Goal: Transaction & Acquisition: Purchase product/service

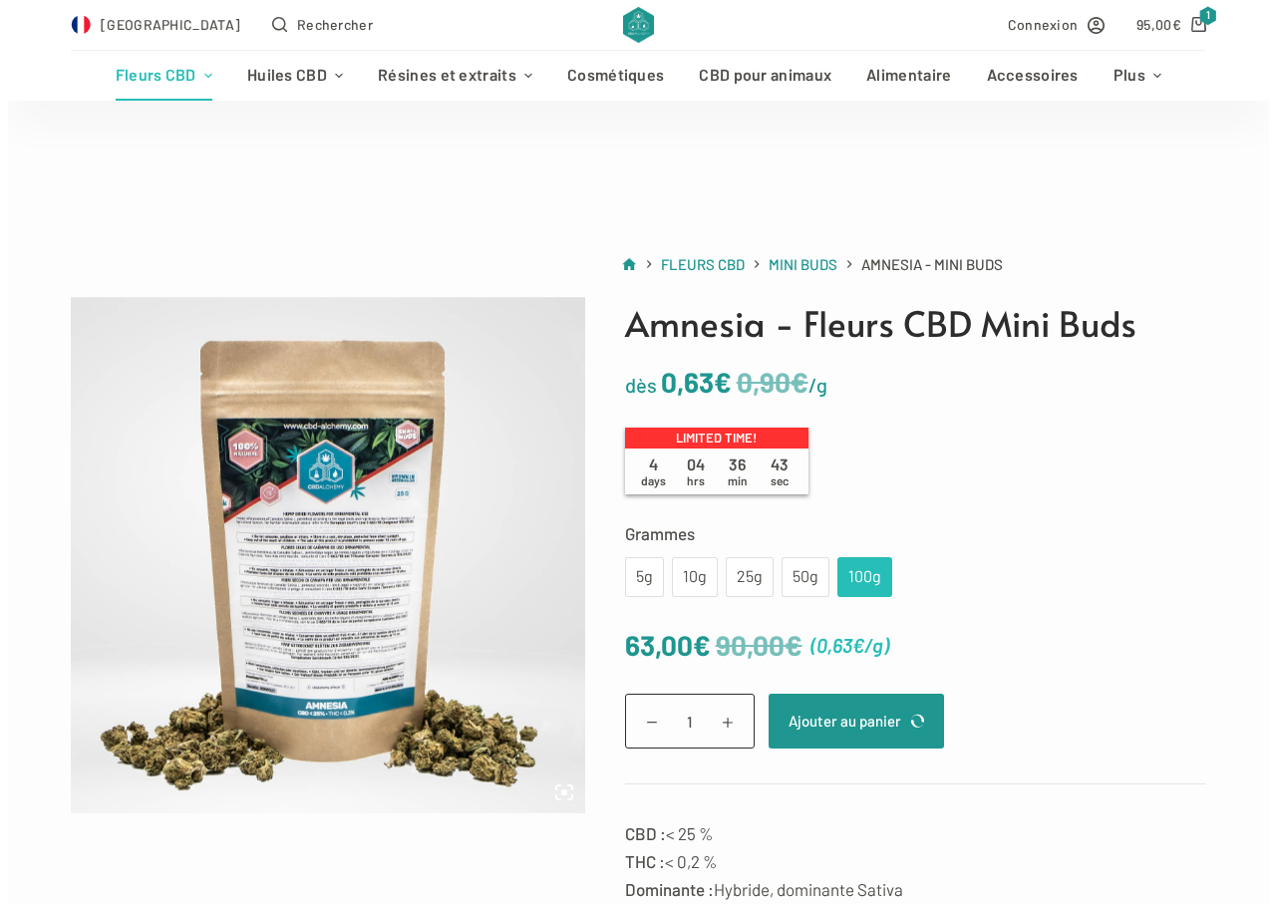
scroll to position [100, 0]
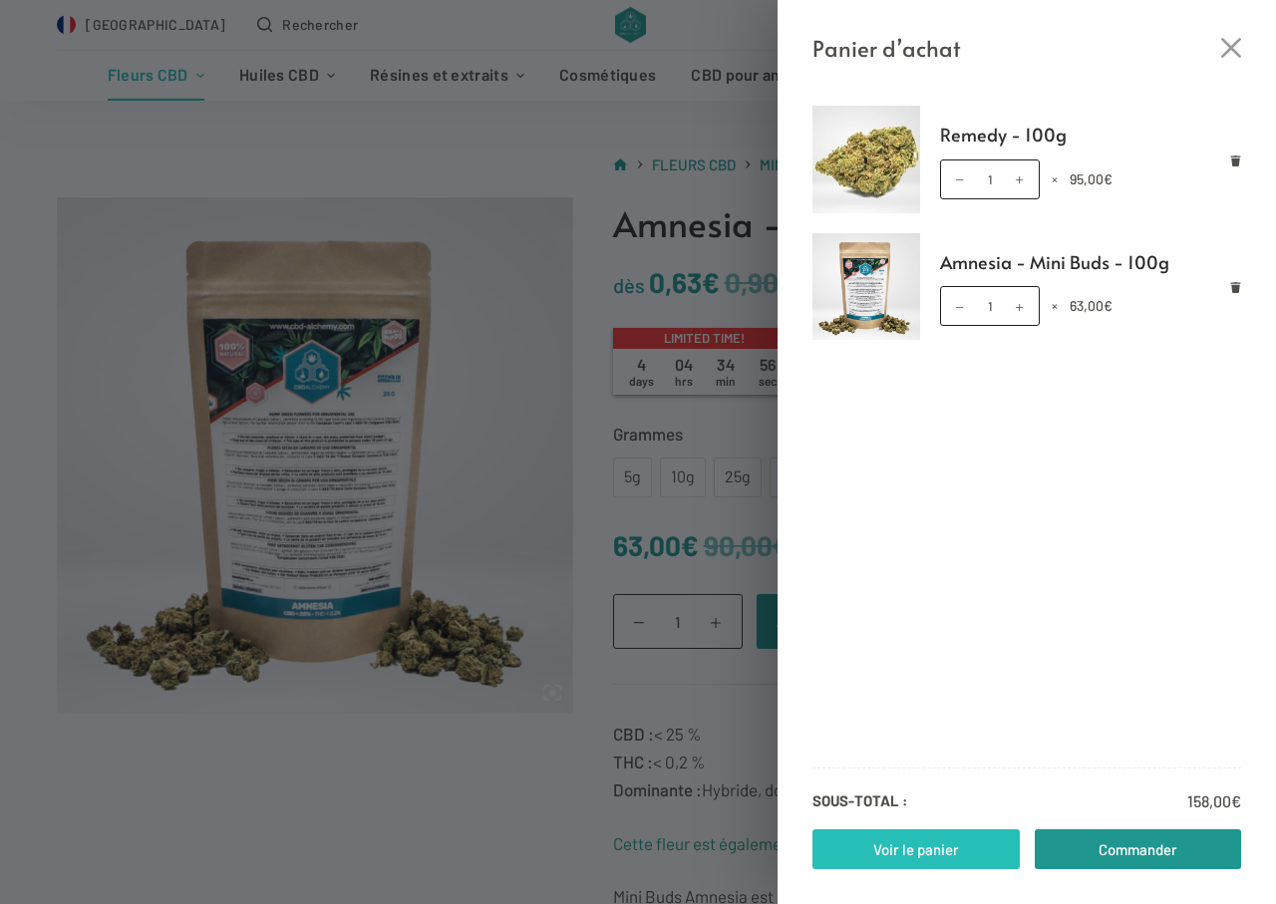
click at [939, 857] on link "Voir le panier" at bounding box center [916, 850] width 207 height 40
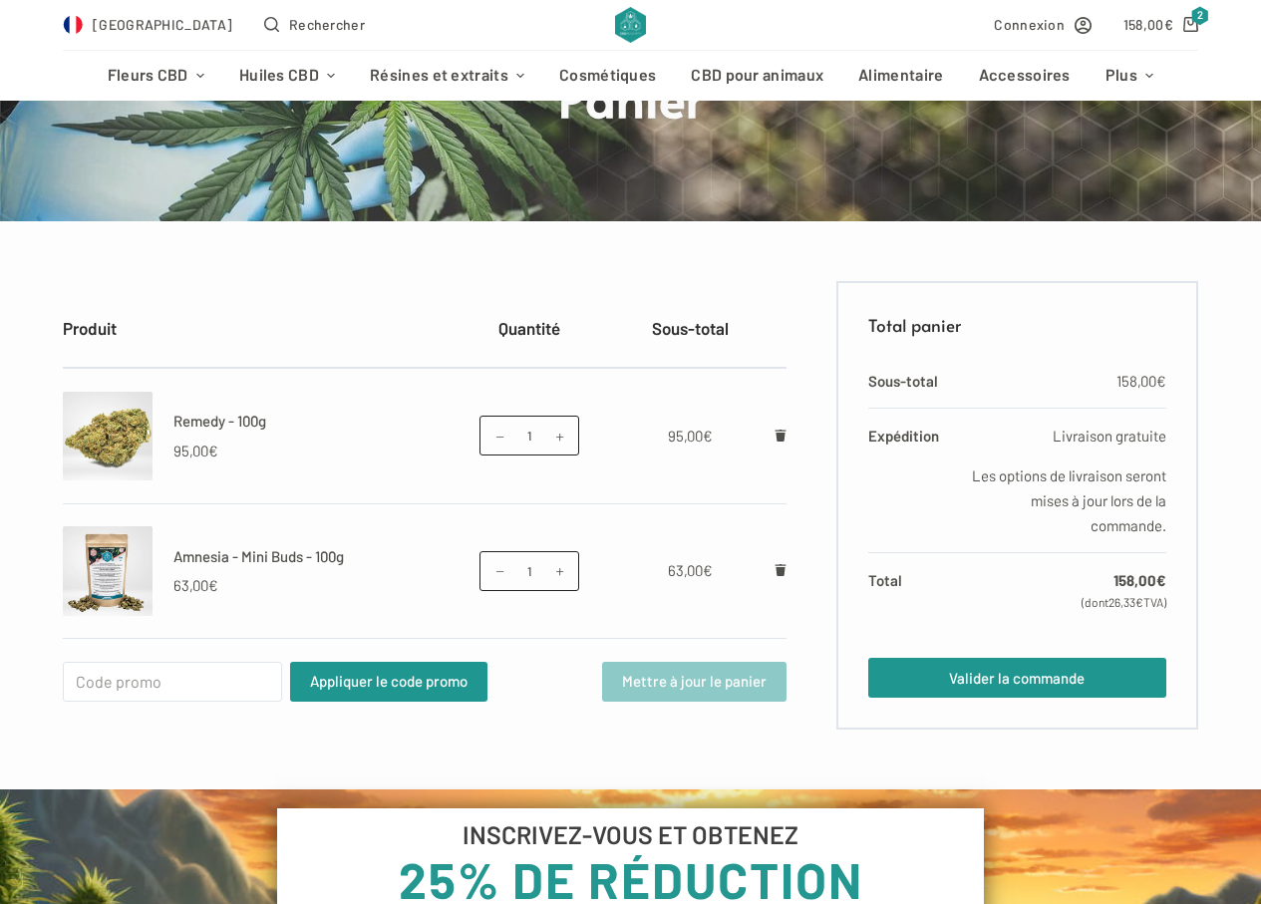
scroll to position [299, 0]
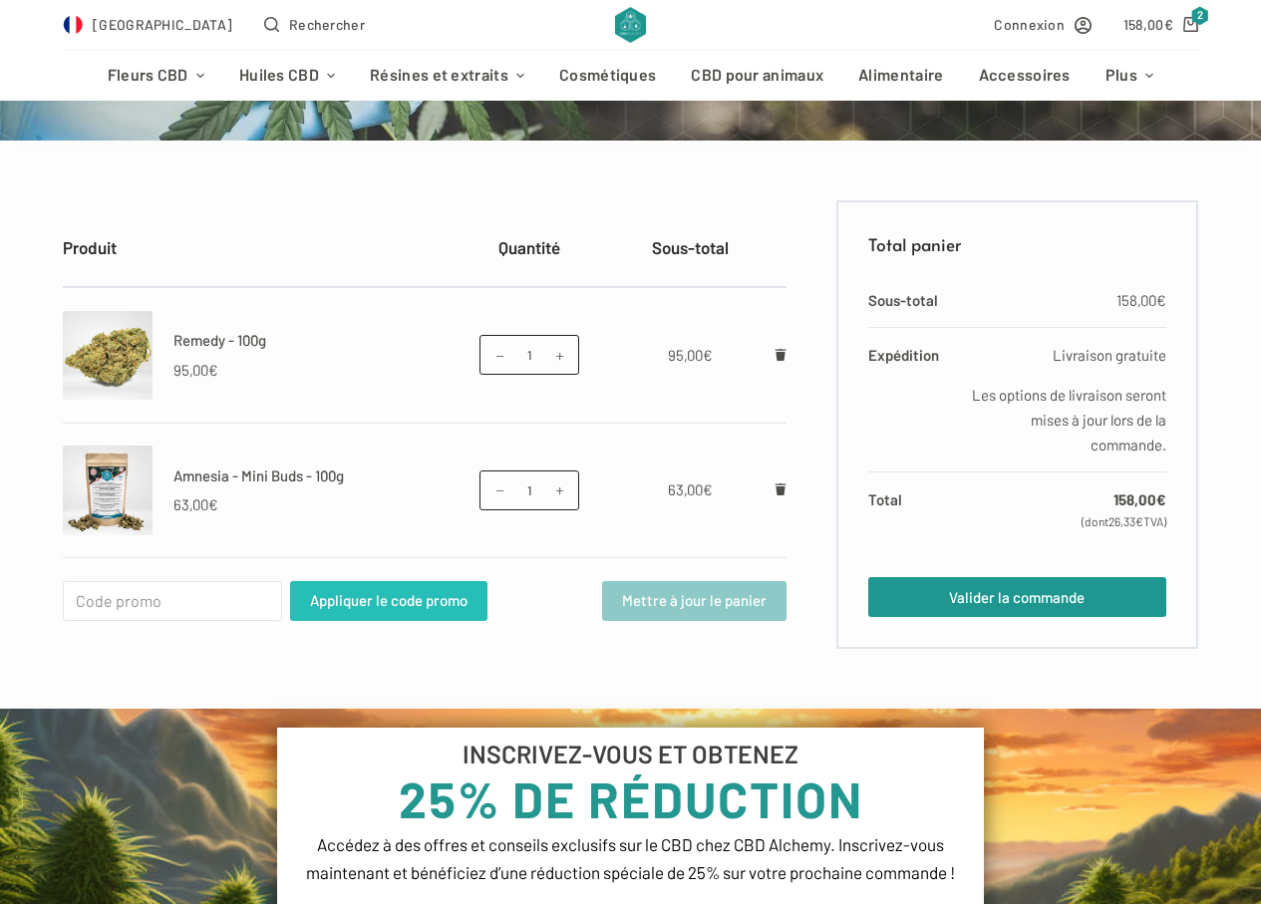
click at [434, 589] on button "Appliquer le code promo" at bounding box center [388, 601] width 197 height 40
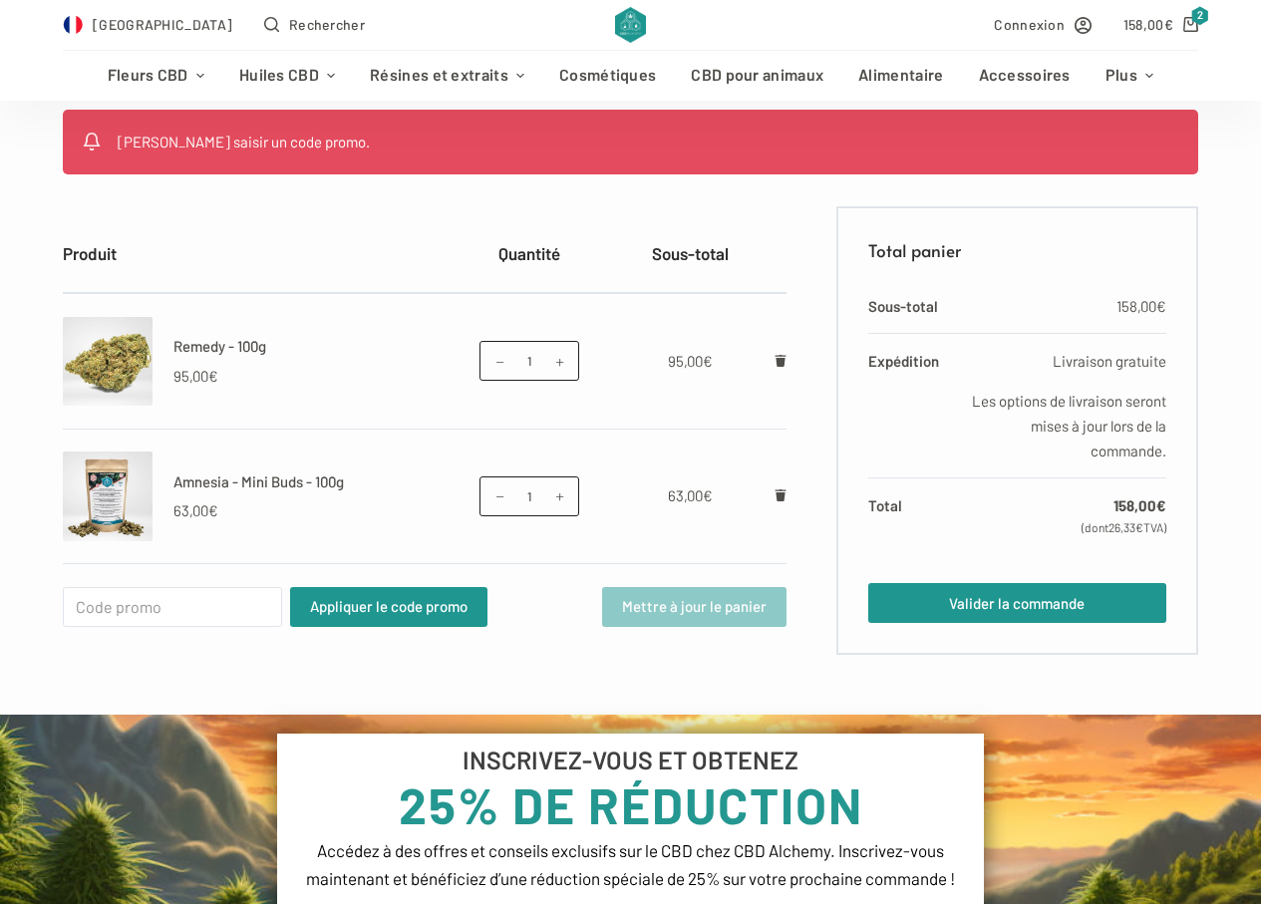
scroll to position [400, 0]
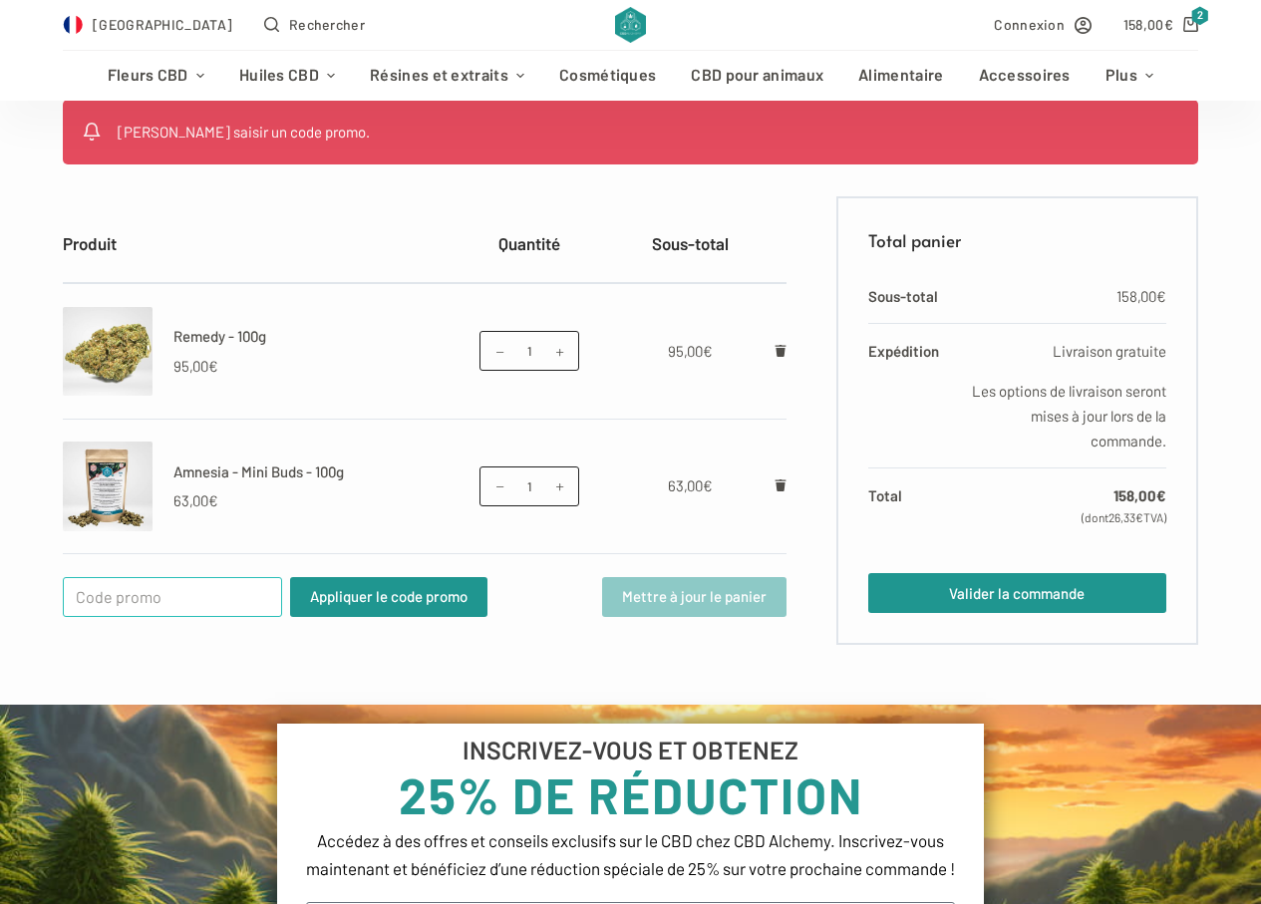
click at [175, 594] on input "Code promo :" at bounding box center [172, 597] width 219 height 40
type input "WELCOME25"
click at [390, 598] on button "Appliquer le code promo" at bounding box center [388, 597] width 197 height 40
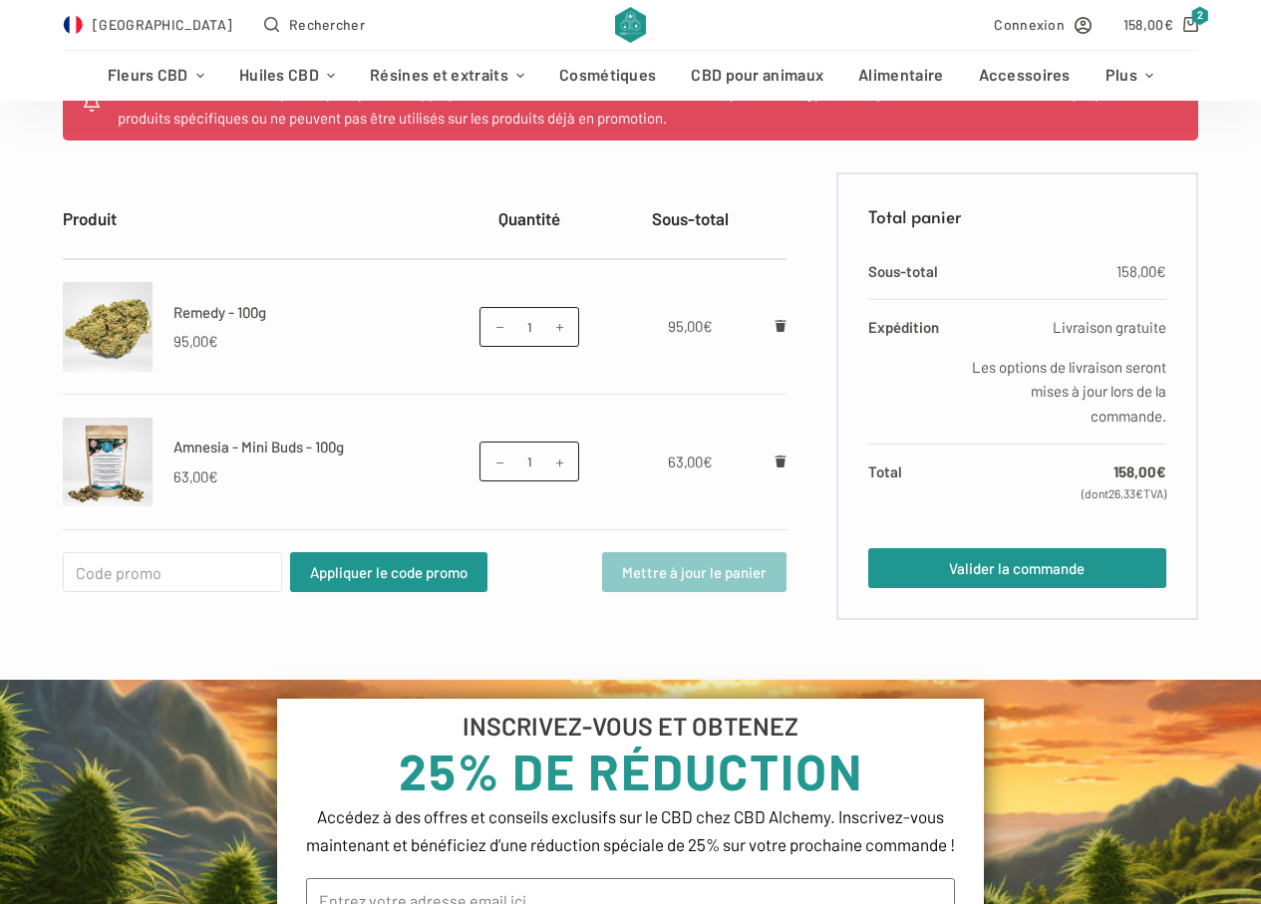
scroll to position [300, 0]
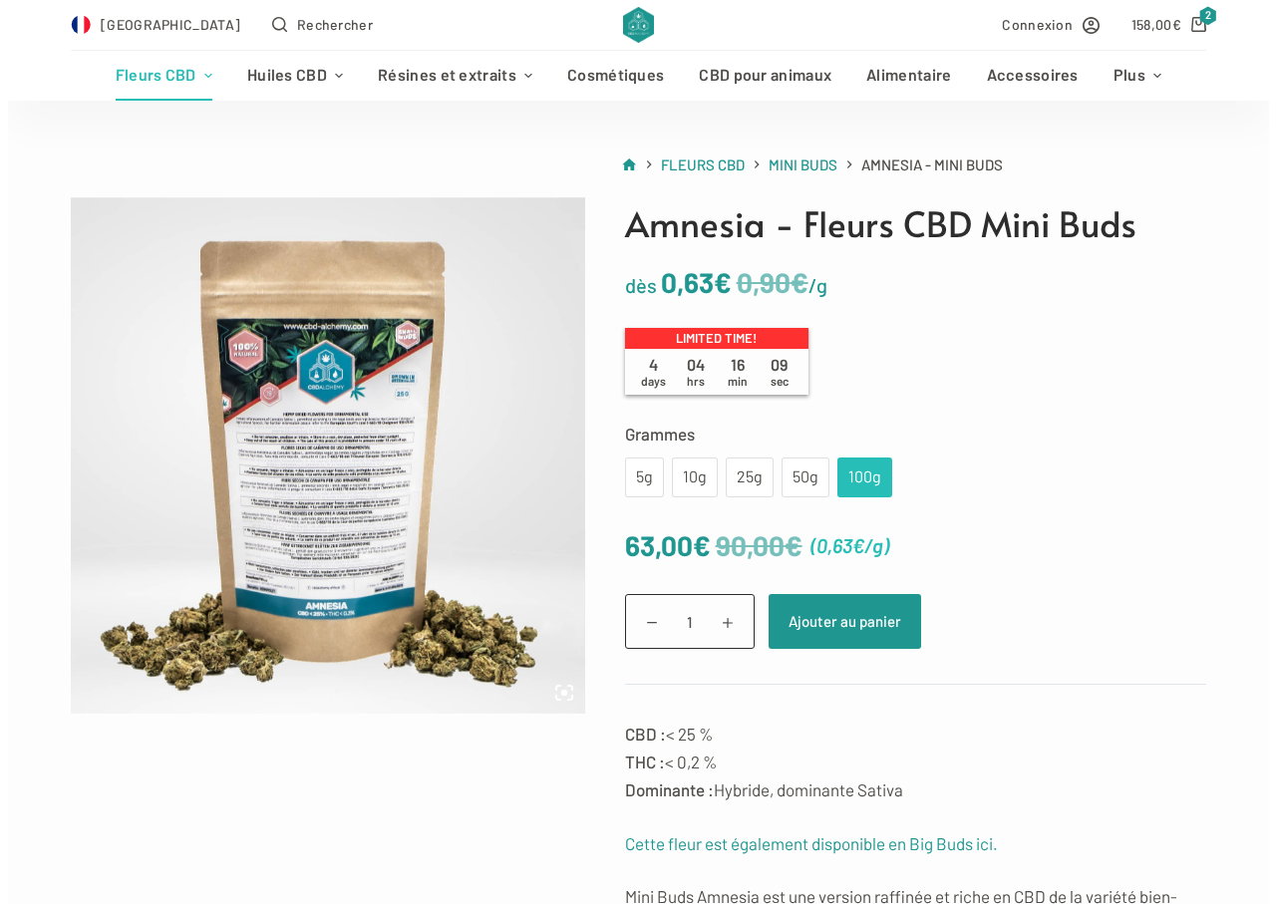
scroll to position [100, 0]
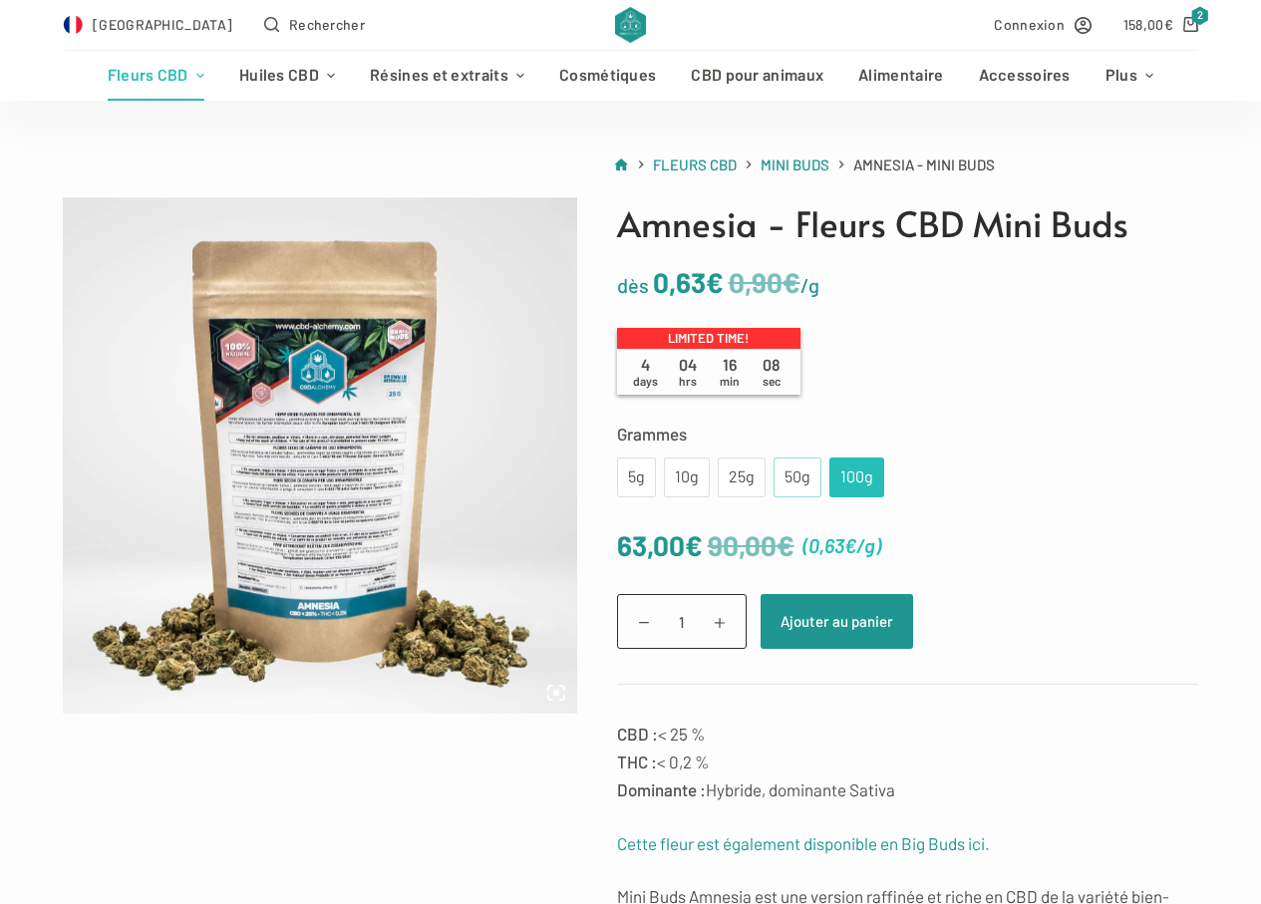
click at [793, 463] on div "50g" at bounding box center [798, 478] width 48 height 40
click at [746, 477] on div "25g" at bounding box center [742, 478] width 24 height 26
click at [691, 476] on div "10g" at bounding box center [687, 478] width 22 height 26
click at [639, 476] on div "5g" at bounding box center [636, 478] width 15 height 26
click at [676, 477] on div "10g" at bounding box center [687, 478] width 22 height 26
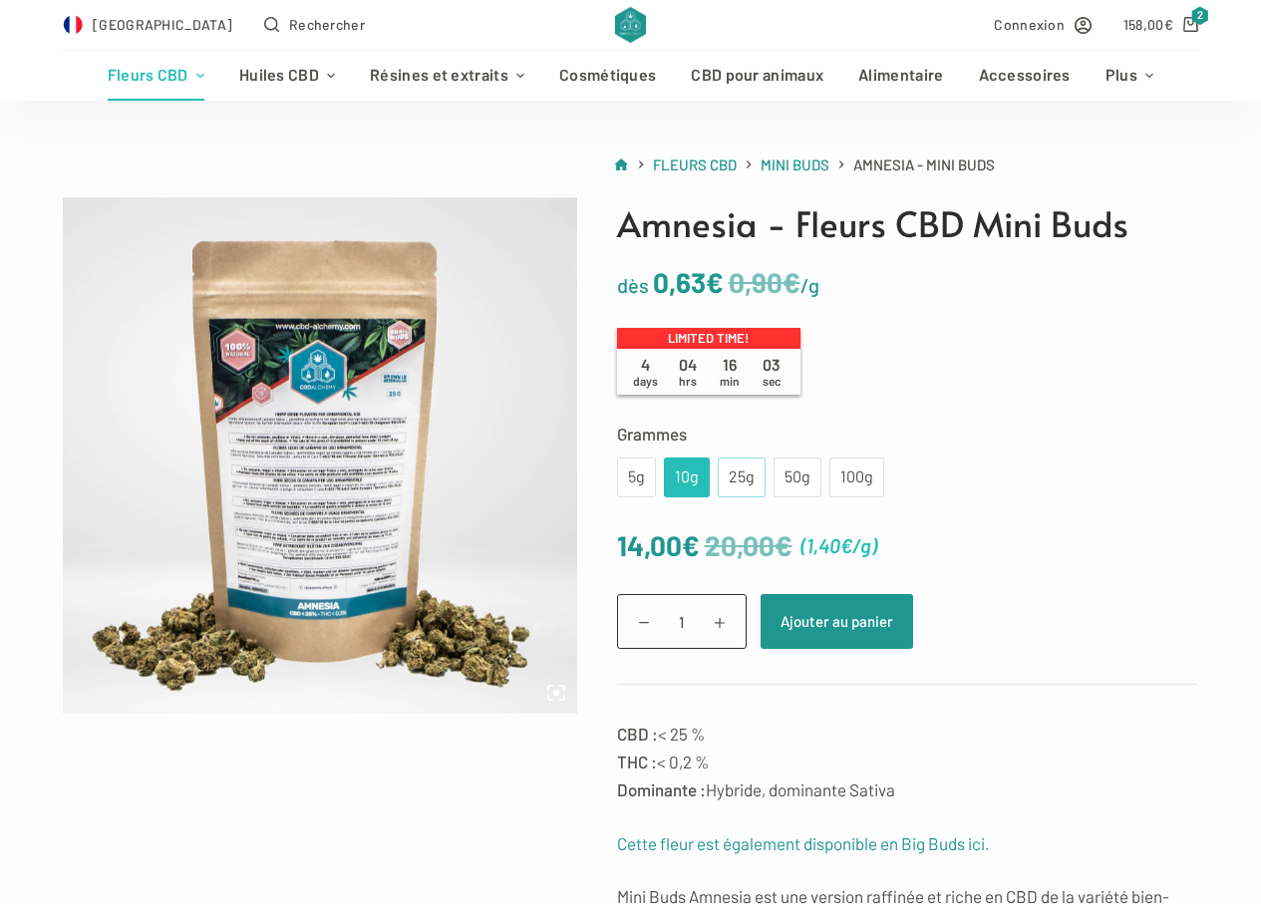
click at [730, 481] on div "25g" at bounding box center [742, 478] width 24 height 26
click at [774, 477] on div "50g" at bounding box center [798, 478] width 48 height 40
click at [842, 476] on div "100g" at bounding box center [857, 478] width 31 height 26
click at [805, 475] on div "50g" at bounding box center [798, 478] width 48 height 40
click at [745, 473] on div "25g" at bounding box center [742, 478] width 24 height 26
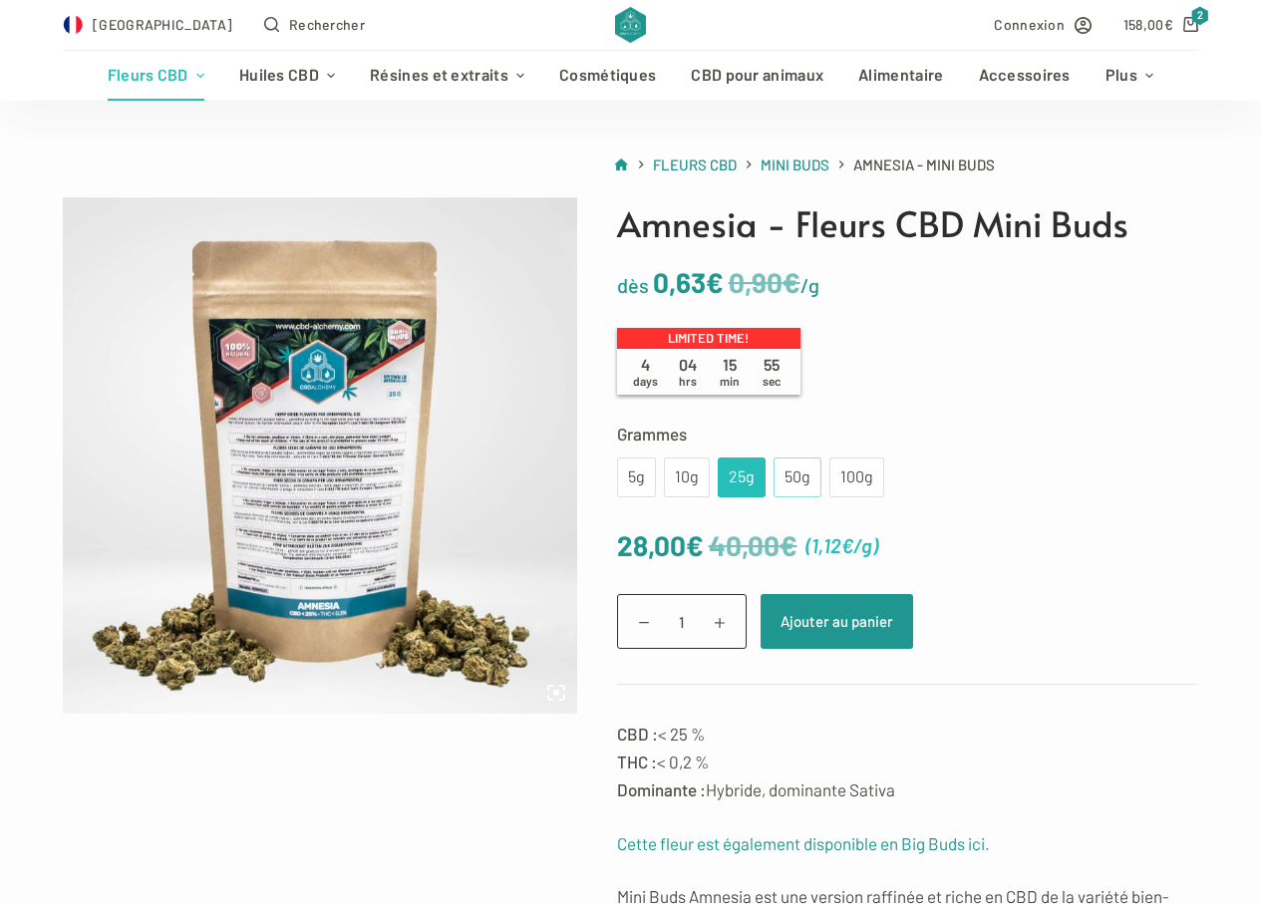
click at [794, 473] on div "50g" at bounding box center [798, 478] width 24 height 26
click at [832, 473] on div "100g" at bounding box center [857, 478] width 55 height 40
click at [776, 474] on div "50g" at bounding box center [798, 478] width 48 height 40
click at [732, 481] on div "25g" at bounding box center [742, 478] width 24 height 26
click at [697, 473] on div "10g" at bounding box center [687, 478] width 46 height 40
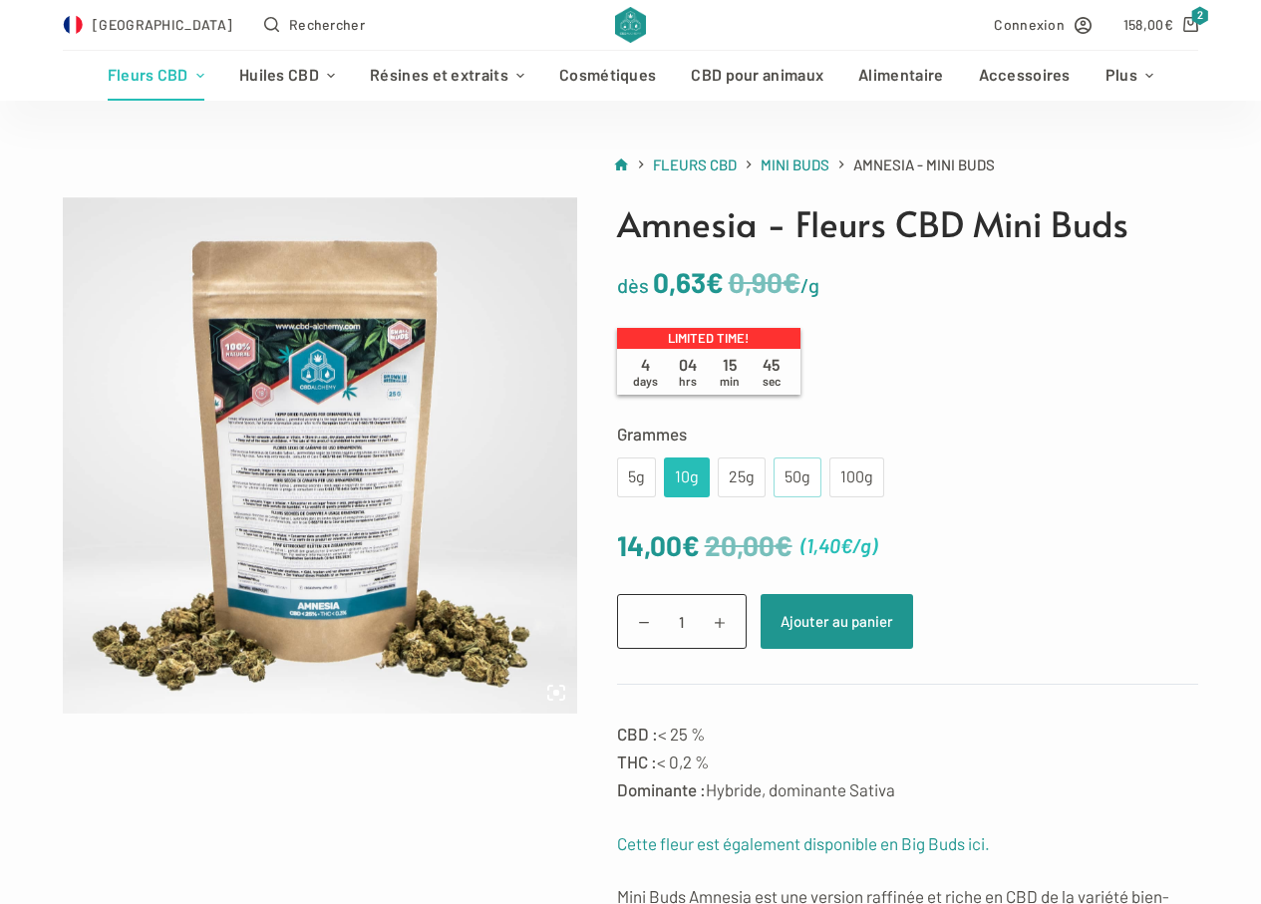
click at [787, 478] on div "50g" at bounding box center [798, 478] width 24 height 26
click at [684, 480] on div "10g" at bounding box center [687, 478] width 22 height 26
click at [788, 474] on div "50g" at bounding box center [798, 478] width 24 height 26
click at [697, 471] on div "10g" at bounding box center [687, 478] width 46 height 40
click at [793, 473] on div "50g" at bounding box center [798, 478] width 24 height 26
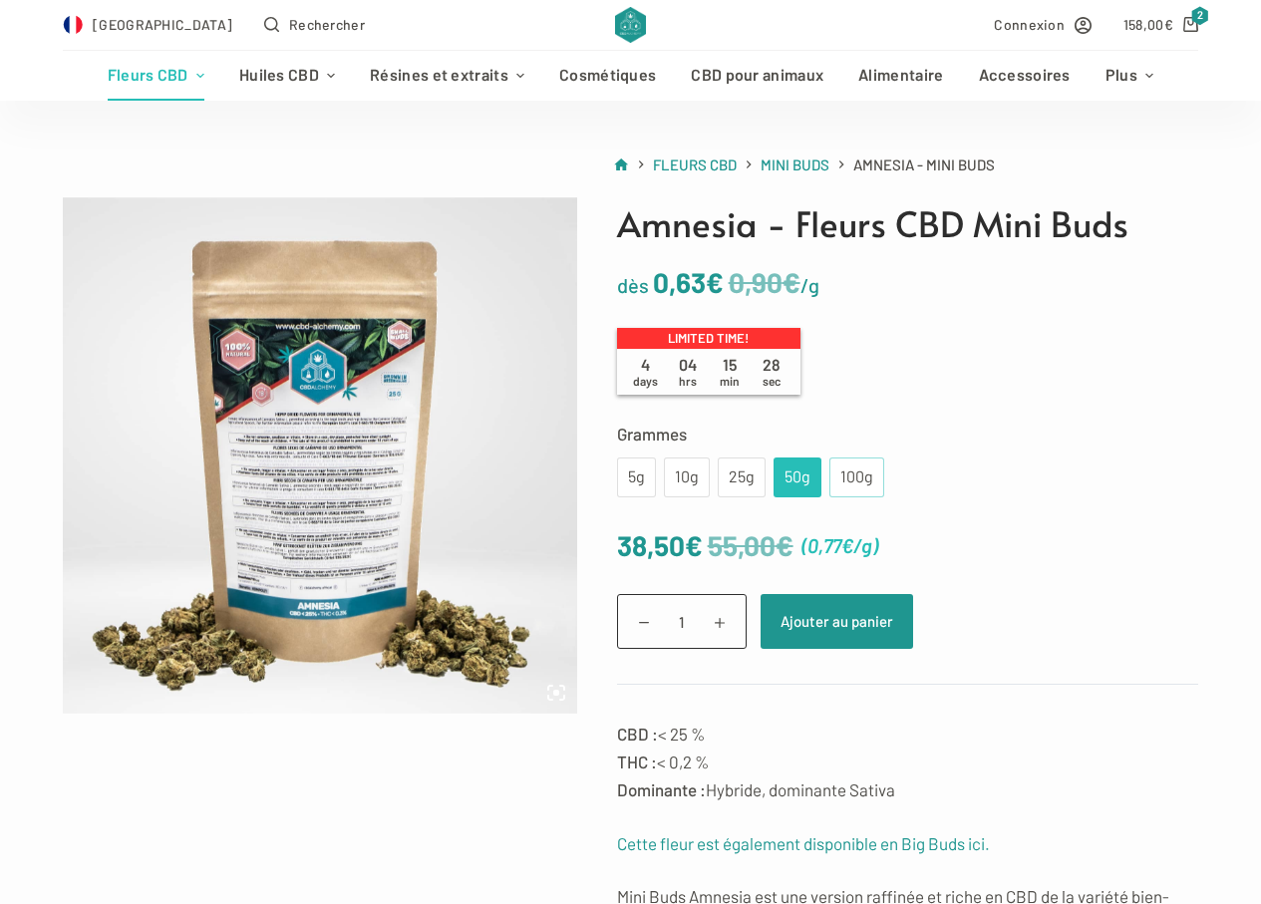
click at [850, 470] on div "100g" at bounding box center [857, 478] width 31 height 26
click at [792, 472] on div "50g" at bounding box center [798, 478] width 24 height 26
click at [853, 480] on div "100g" at bounding box center [857, 478] width 31 height 26
click at [791, 476] on div "50g" at bounding box center [798, 478] width 24 height 26
click at [844, 622] on button "Ajouter au panier" at bounding box center [837, 621] width 153 height 55
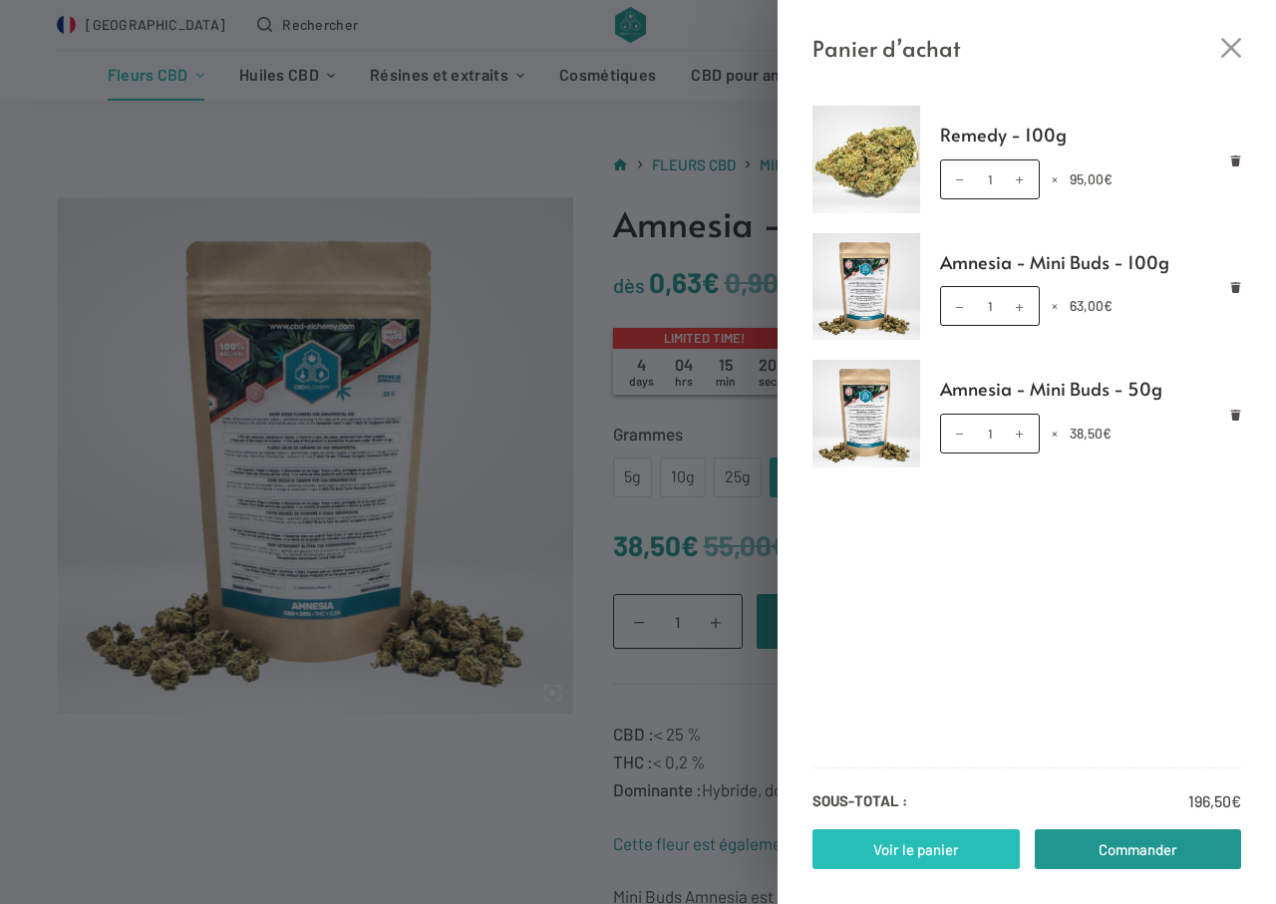
click at [943, 839] on link "Voir le panier" at bounding box center [916, 850] width 207 height 40
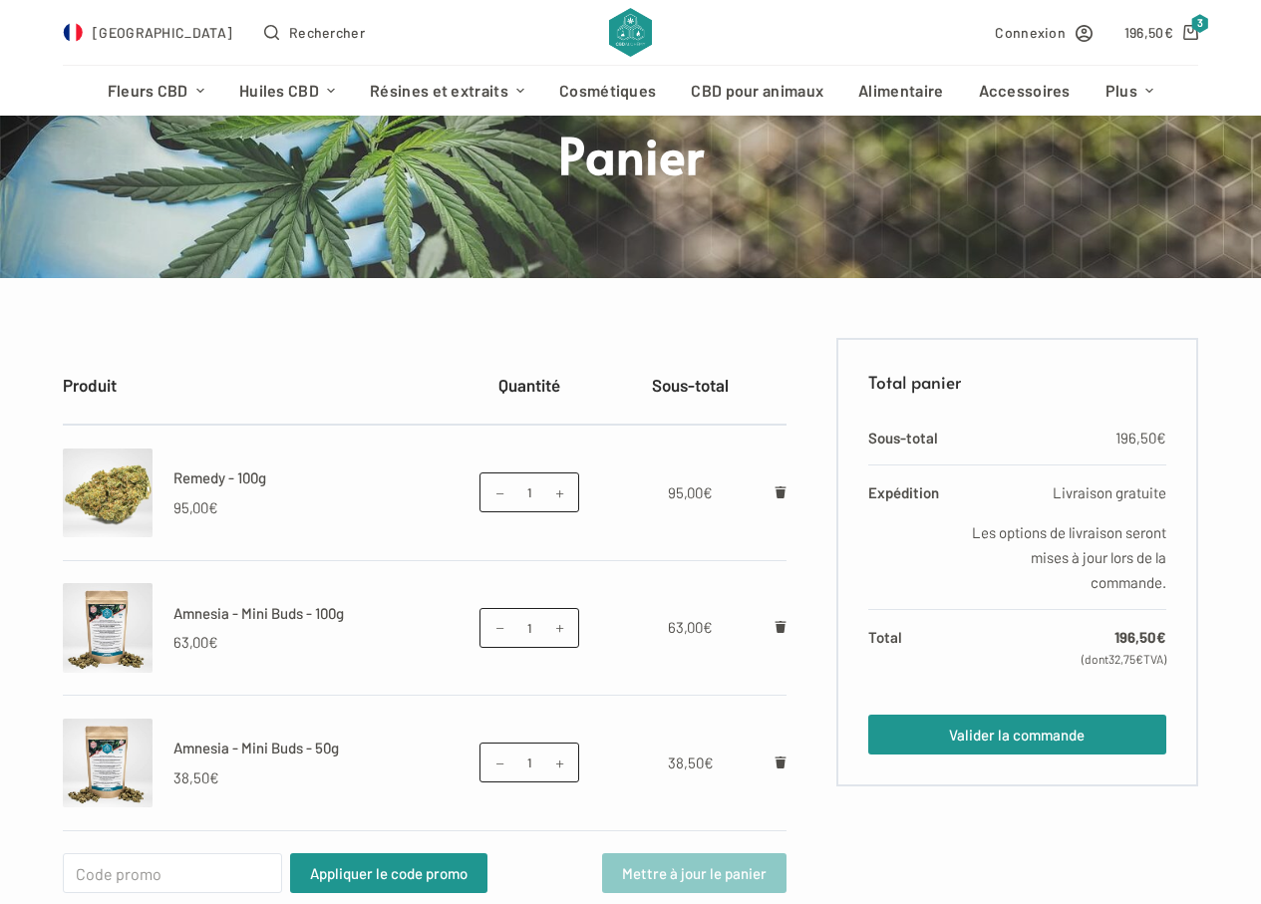
scroll to position [199, 0]
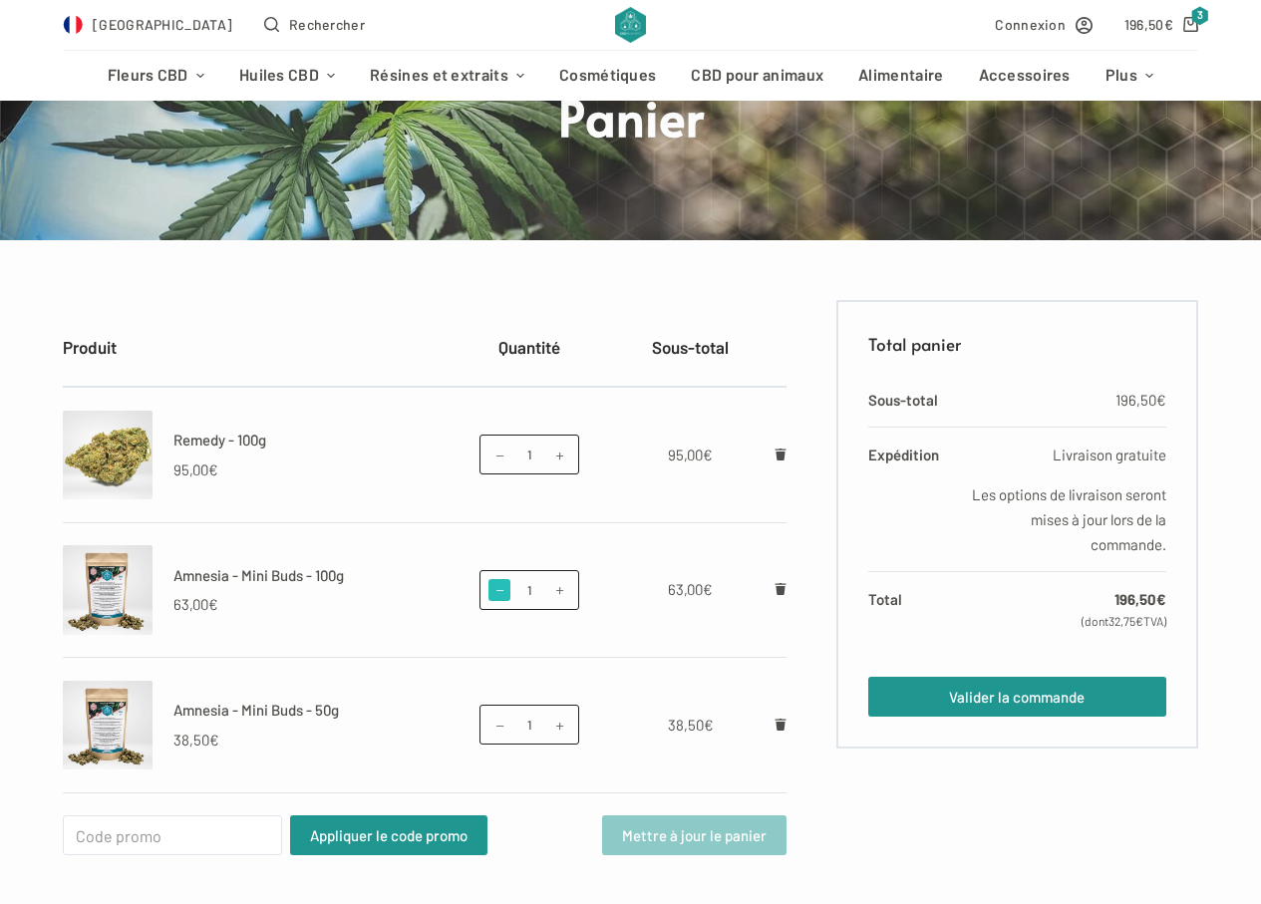
click at [501, 595] on span at bounding box center [500, 590] width 22 height 22
type input "0"
click at [786, 582] on link "Retirer Amnesia - Mini Buds - 100g du panier" at bounding box center [781, 589] width 12 height 18
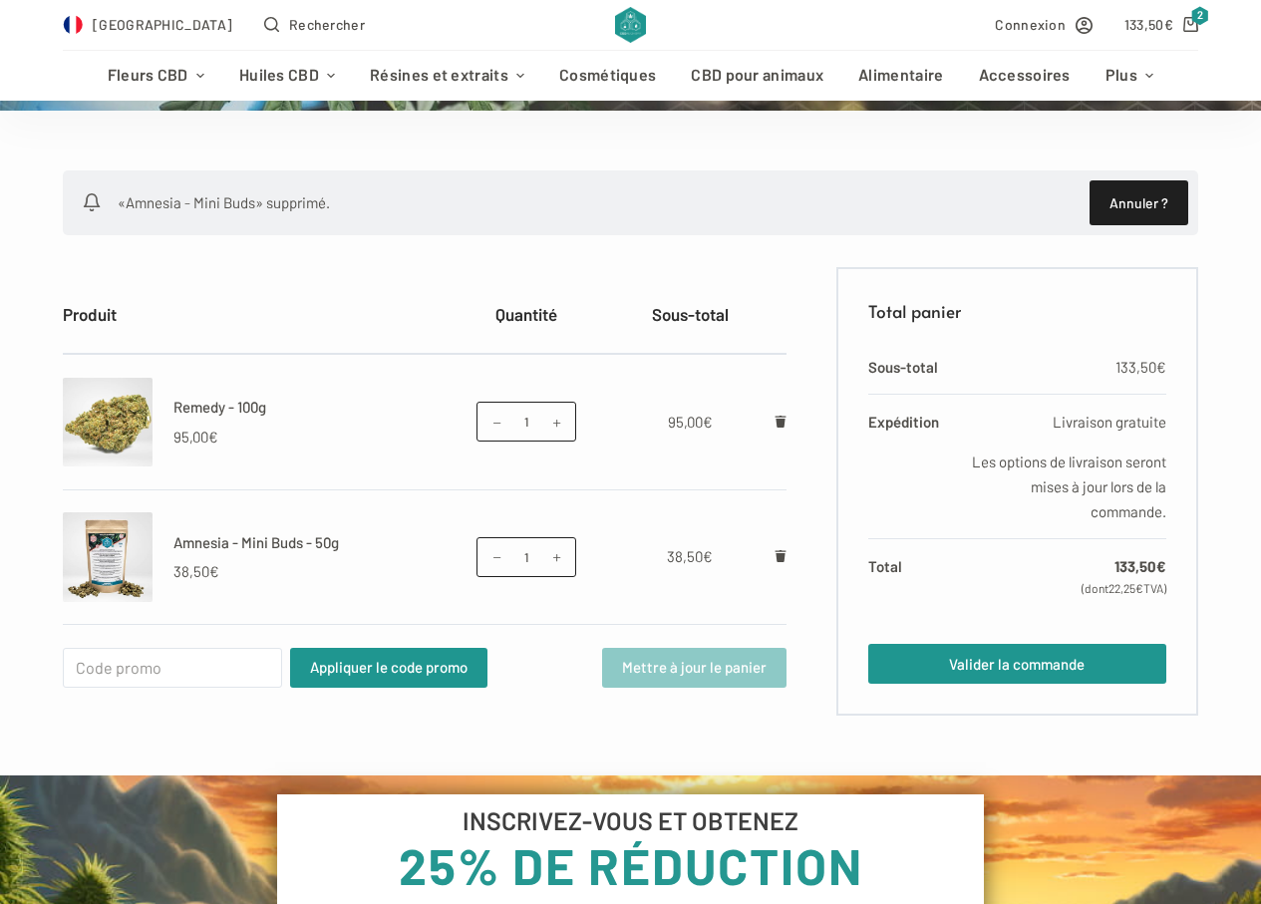
scroll to position [300, 0]
